Goal: Find specific page/section: Find specific page/section

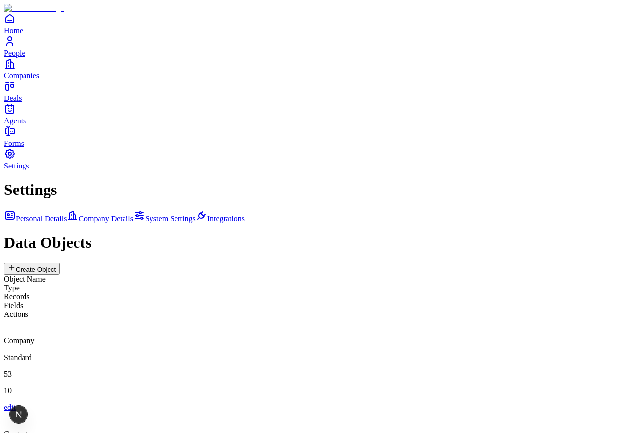
click at [168, 289] on div "Settings Personal Details Company Details System Settings Integrations Data Obj…" at bounding box center [312, 389] width 617 height 417
click at [17, 13] on img at bounding box center [34, 8] width 60 height 9
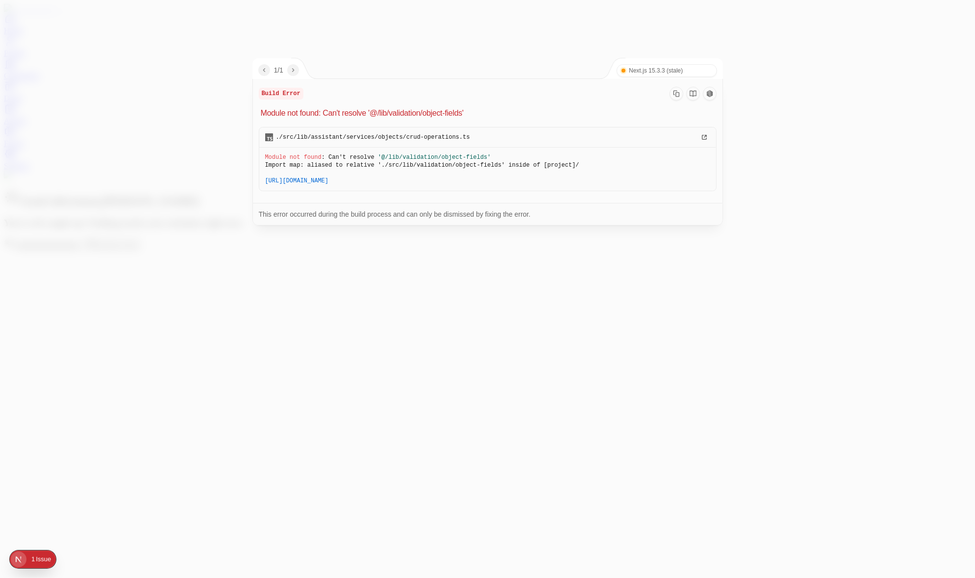
click at [673, 72] on span "Next.js 15.3.3 (stale)" at bounding box center [656, 71] width 54 height 8
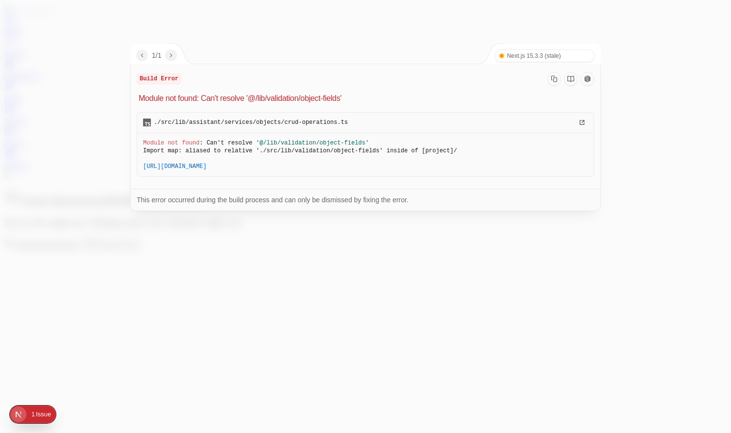
click at [238, 308] on div at bounding box center [365, 216] width 731 height 433
click at [412, 286] on div at bounding box center [365, 216] width 731 height 433
